Goal: Task Accomplishment & Management: Manage account settings

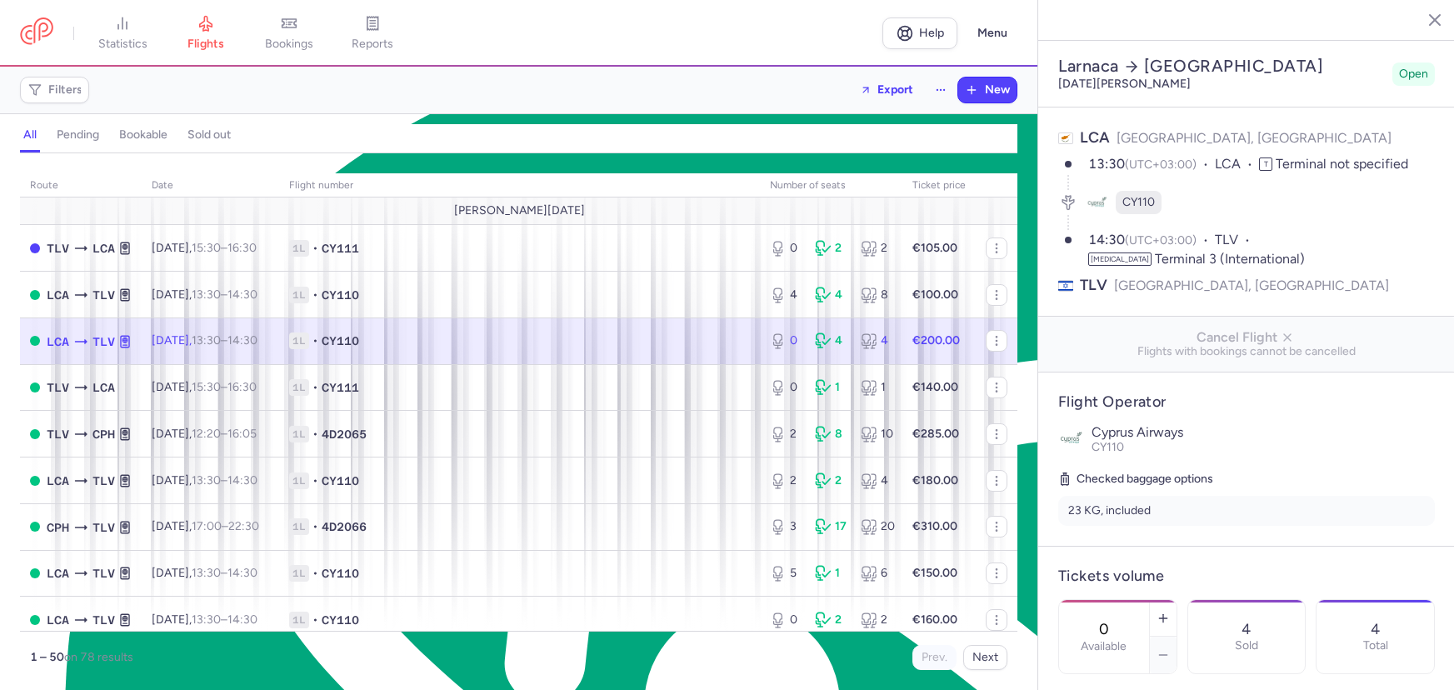
select select "hours"
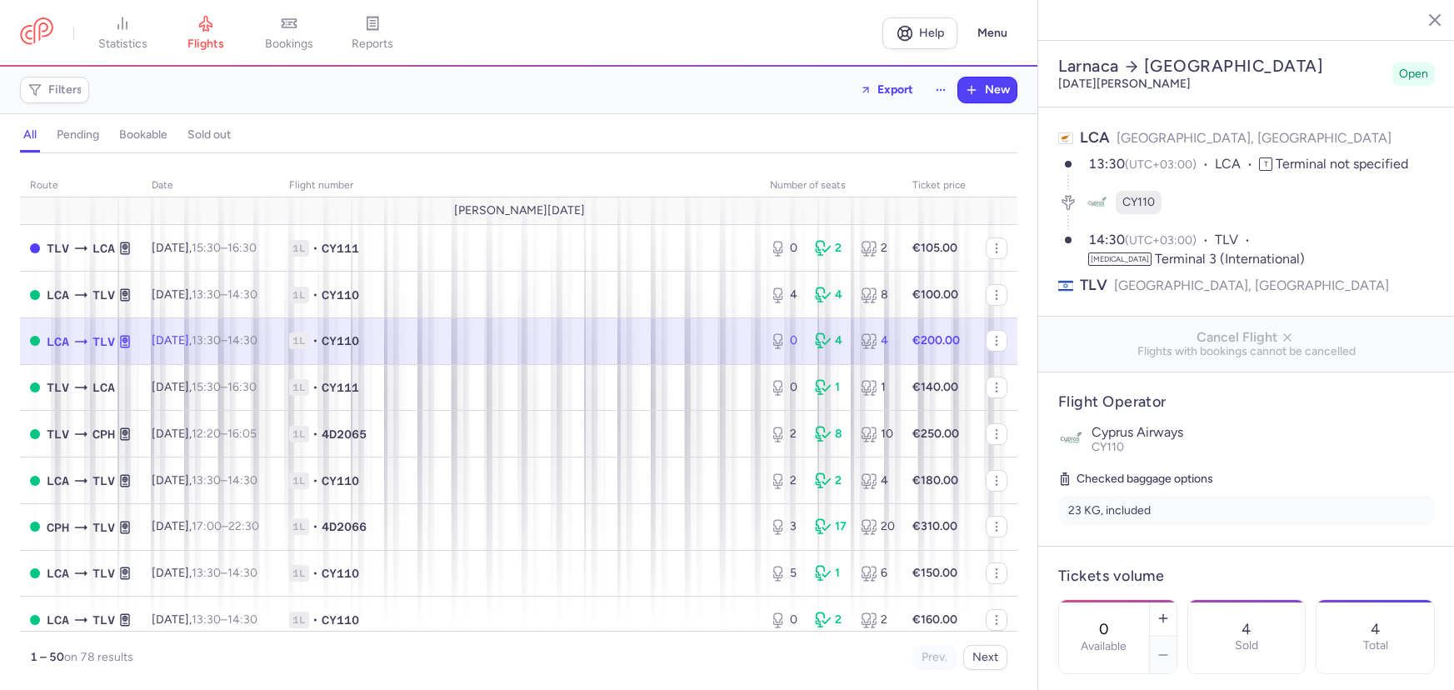
select select "hours"
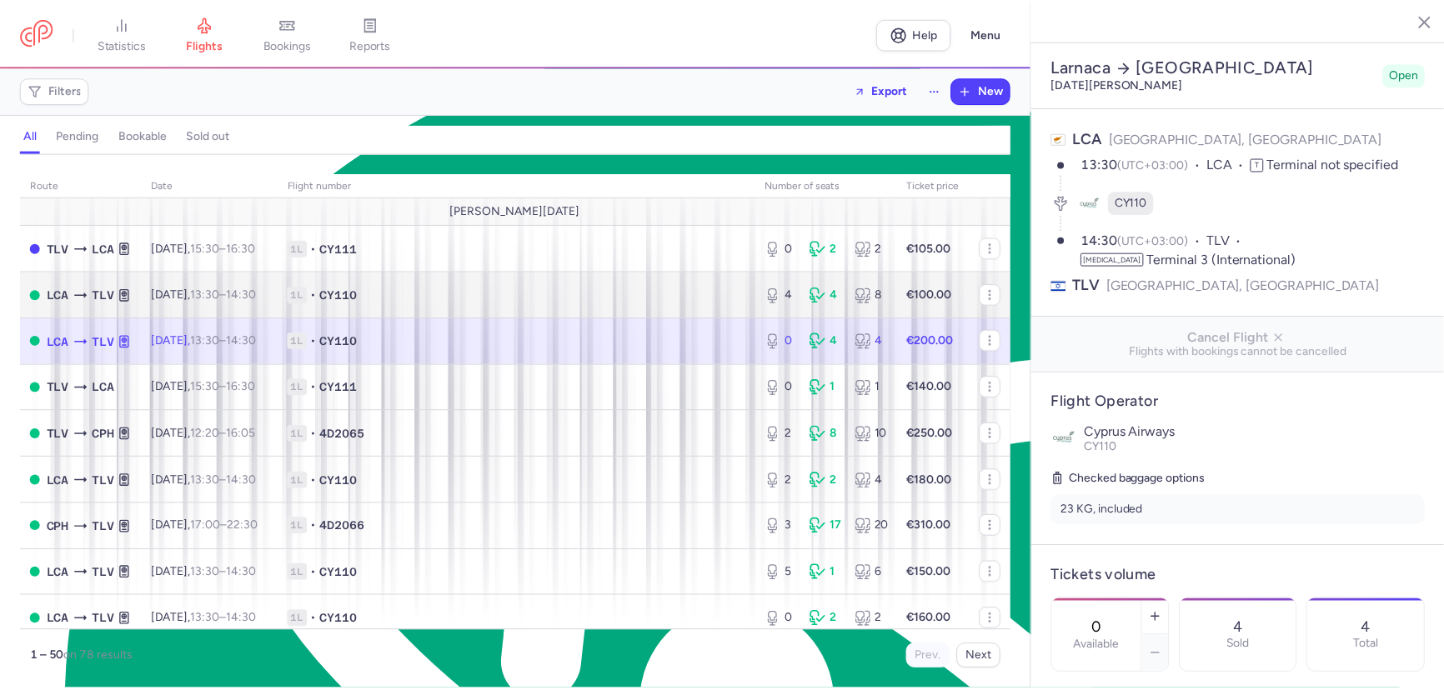
scroll to position [7993, 0]
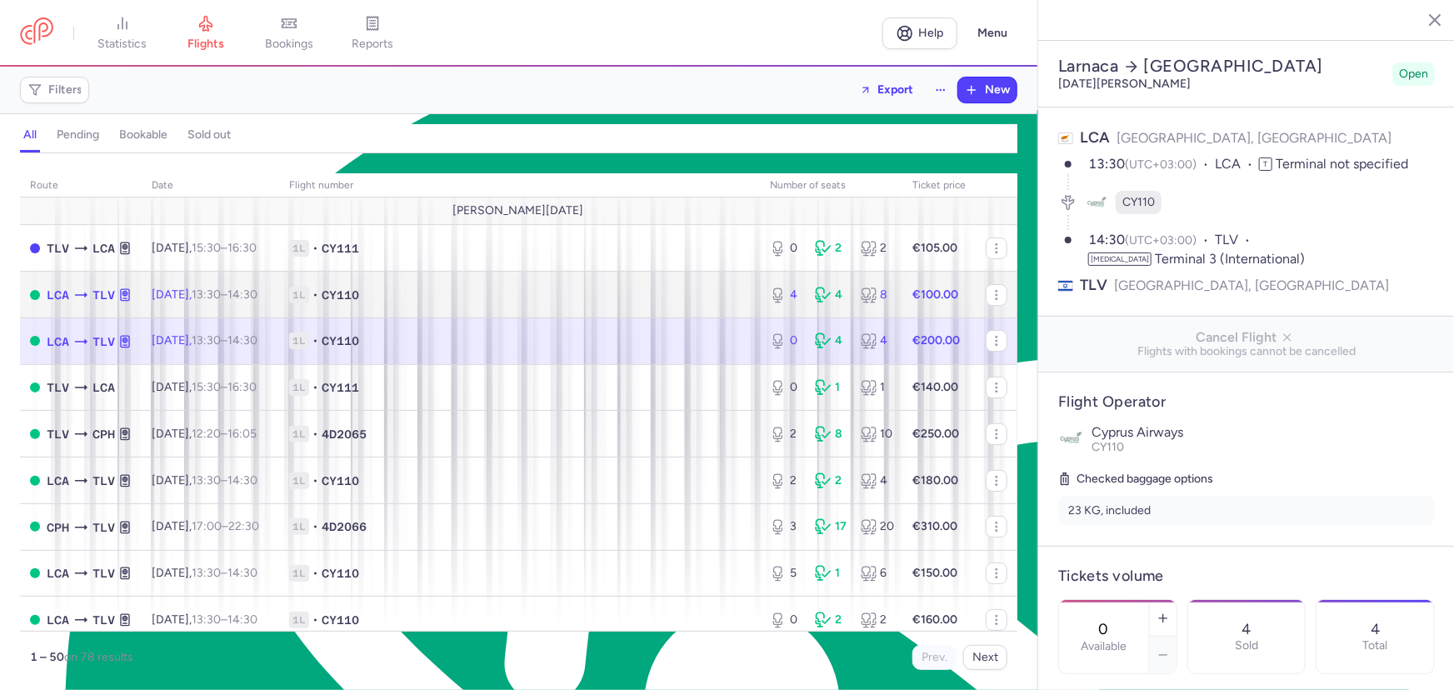
click at [450, 300] on span "1L • CY110" at bounding box center [519, 295] width 461 height 17
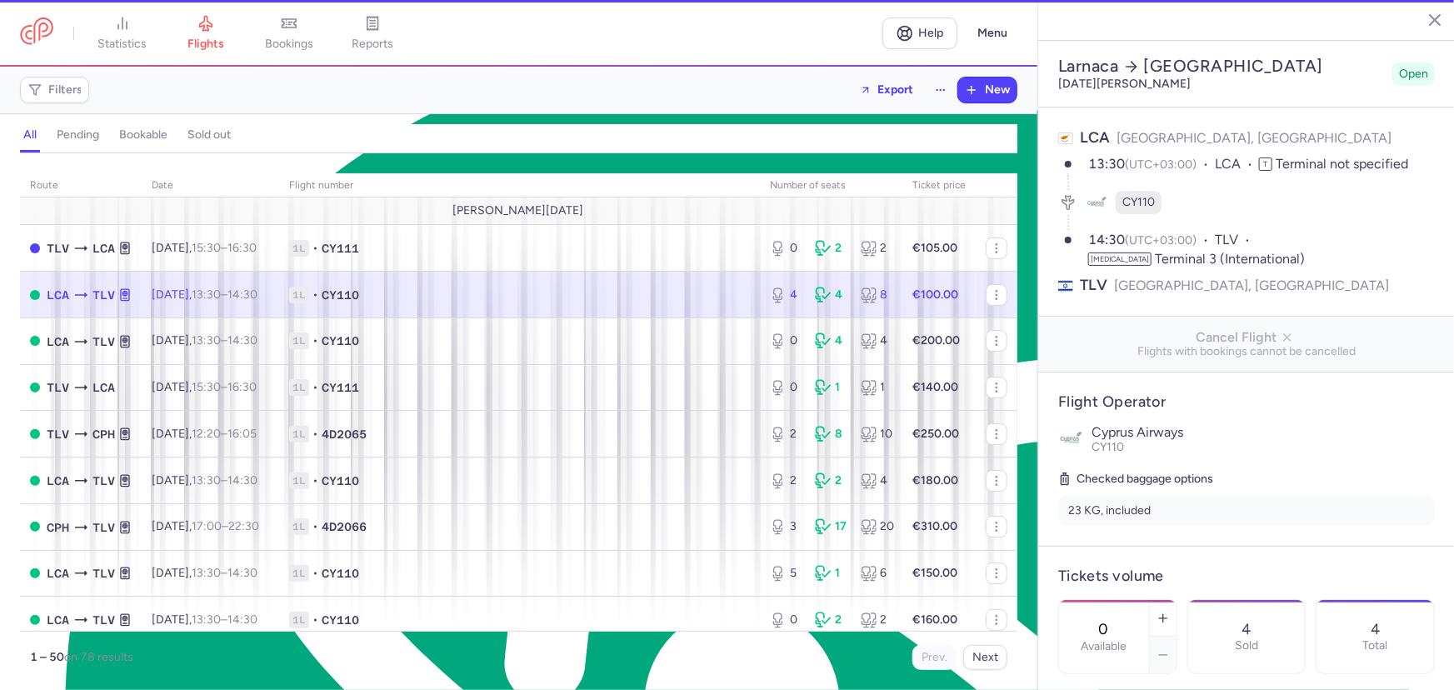
type input "4"
type input "8"
